Goal: Transaction & Acquisition: Purchase product/service

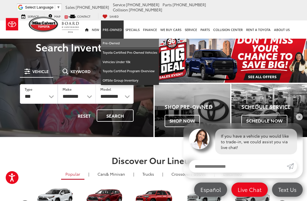
click at [117, 44] on link "Pre-Owned" at bounding box center [130, 43] width 58 height 9
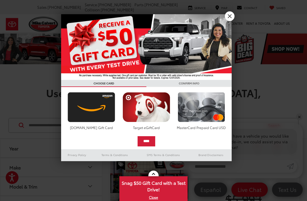
click at [233, 16] on link "X" at bounding box center [230, 16] width 10 height 10
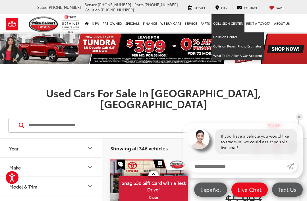
click at [156, 199] on link "X" at bounding box center [153, 197] width 67 height 6
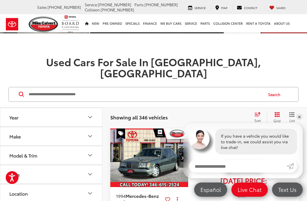
scroll to position [31, 0]
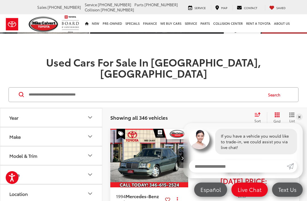
click at [298, 139] on div "$5,993 Today's Price: Less Today's Price: $5,993 Check Availability Instant Dea…" at bounding box center [243, 199] width 111 height 141
click at [298, 120] on link "✕" at bounding box center [299, 116] width 7 height 7
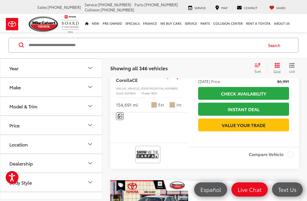
scroll to position [501, 0]
click at [20, 89] on div "Make" at bounding box center [14, 86] width 11 height 5
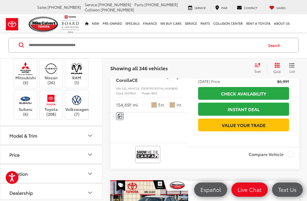
scroll to position [147, 0]
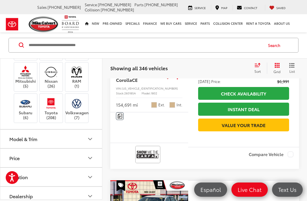
click at [54, 110] on img at bounding box center [51, 103] width 16 height 13
